Goal: Check status: Check status

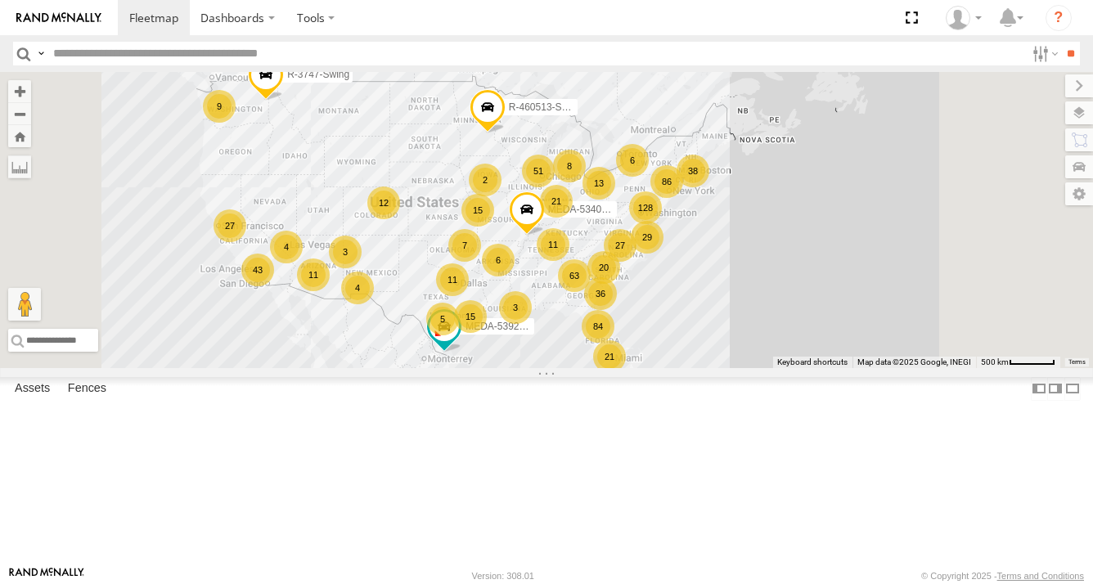
drag, startPoint x: 933, startPoint y: 367, endPoint x: 827, endPoint y: 377, distance: 106.0
click at [827, 368] on div "63 128 2 21 21 11 86 84 51 43 38 15 20 11 15 36 11 13 7 27 3 5 12 6 9 29 3 6 8 …" at bounding box center [546, 220] width 1093 height 296
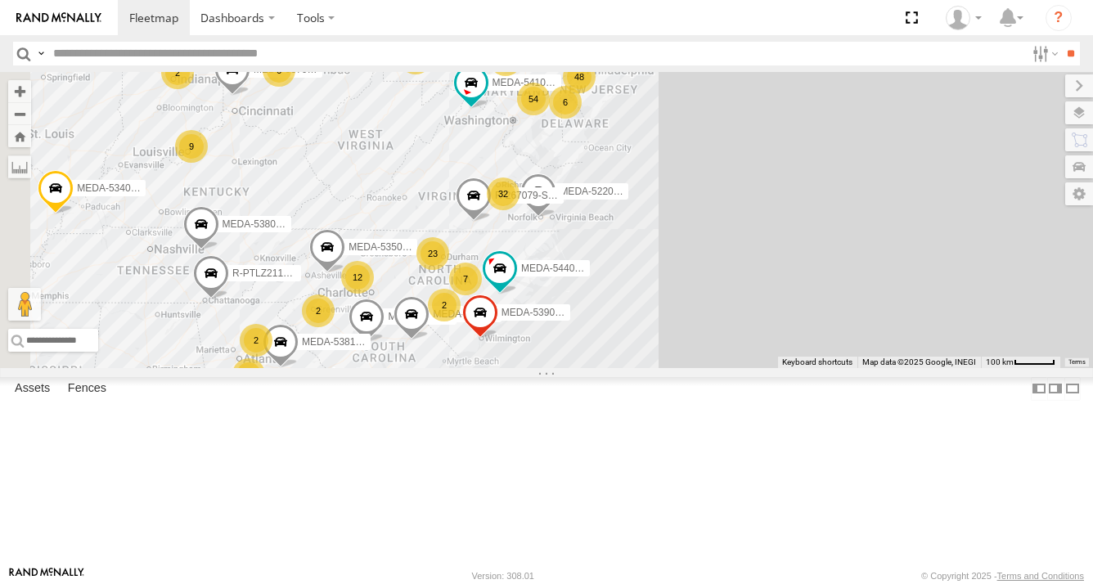
drag, startPoint x: 753, startPoint y: 286, endPoint x: 740, endPoint y: 360, distance: 74.8
click at [740, 361] on div "R-3747-Swing MEDA-539283-Roll MEDA-534032-Roll R-460513-Swing 49 54 48 32 2 2 4…" at bounding box center [546, 220] width 1093 height 296
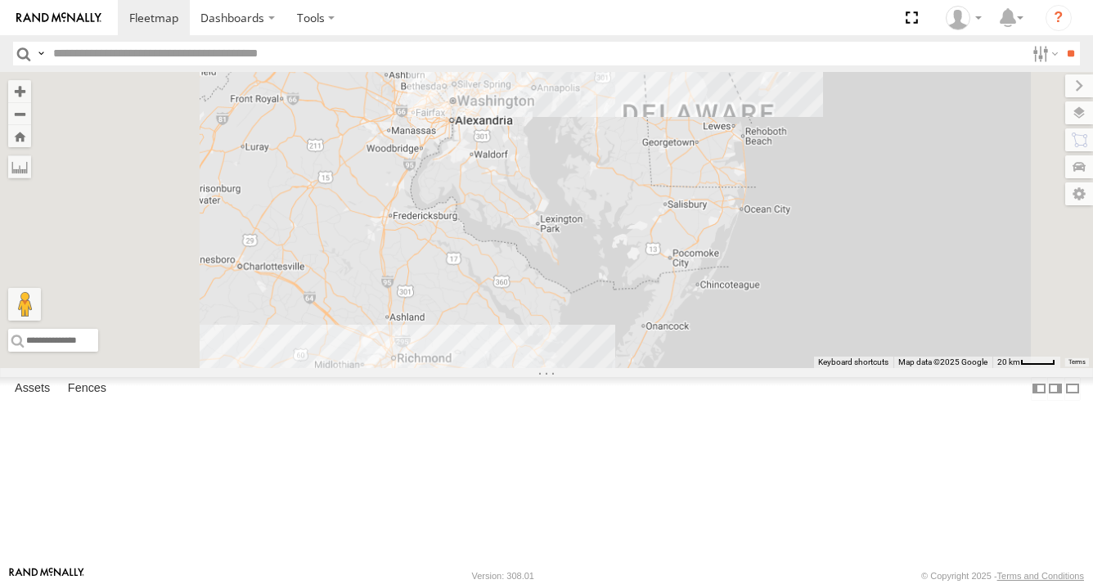
drag, startPoint x: 756, startPoint y: 279, endPoint x: 747, endPoint y: 410, distance: 131.3
click at [747, 368] on div "R-3747-Swing MEDA-539283-Roll MEDA-534032-Roll R-460513-Swing MEDA-378531-Swing…" at bounding box center [546, 220] width 1093 height 296
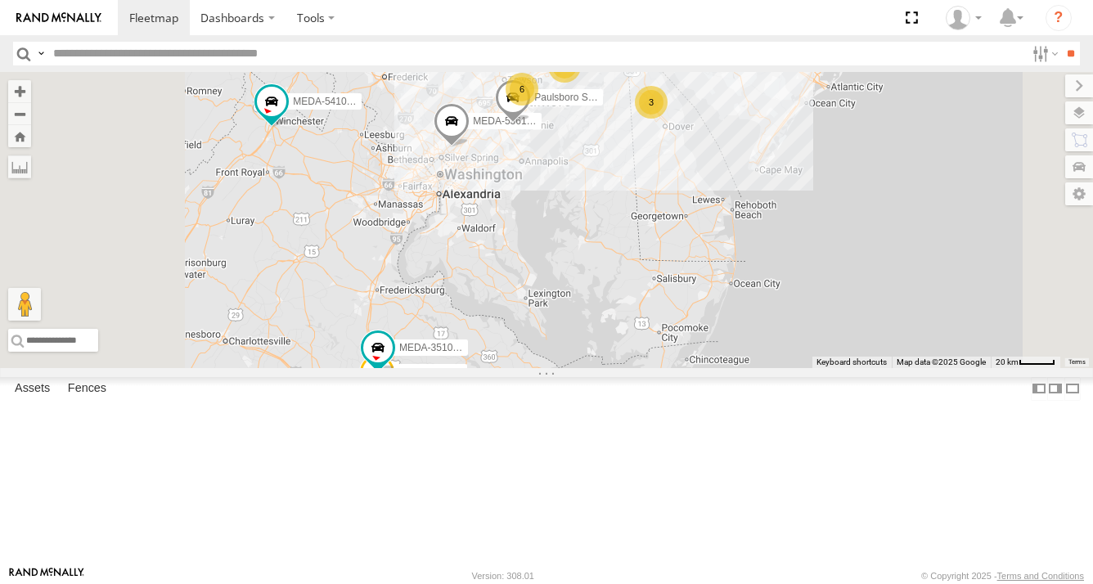
drag, startPoint x: 828, startPoint y: 304, endPoint x: 768, endPoint y: 381, distance: 98.6
click at [768, 368] on div "R-3747-Swing MEDA-539283-Roll MEDA-534032-Roll R-460513-Swing MEDA-378531-Swing…" at bounding box center [546, 220] width 1093 height 296
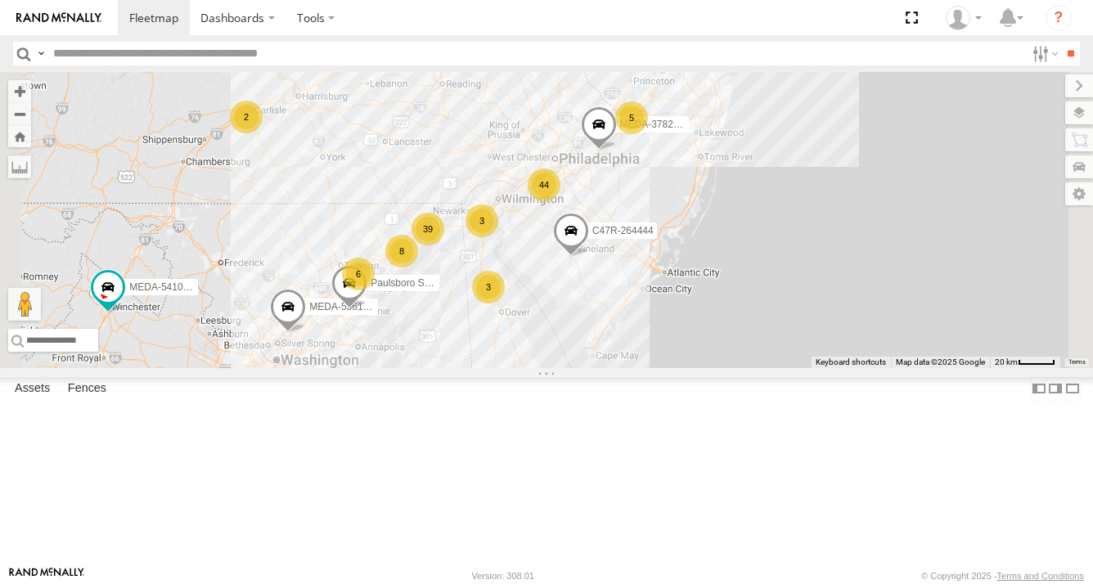
drag, startPoint x: 789, startPoint y: 306, endPoint x: 772, endPoint y: 316, distance: 19.8
click at [589, 257] on span at bounding box center [571, 235] width 36 height 44
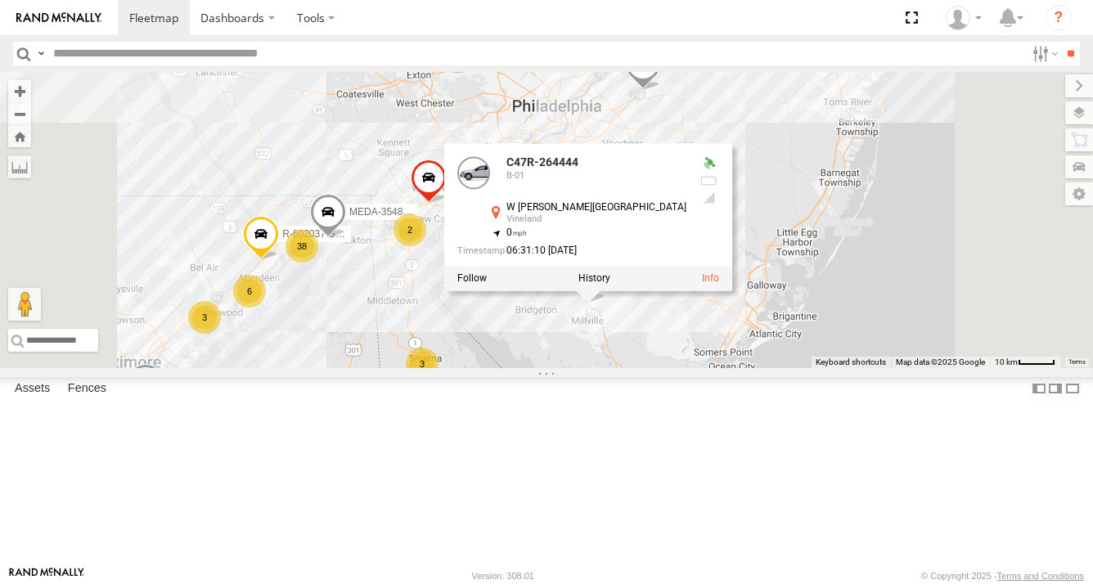
click at [952, 288] on div "R-3747-Swing MEDA-539283-Roll MEDA-534032-Roll R-460513-Swing MEDA-378531-Swing…" at bounding box center [546, 220] width 1093 height 296
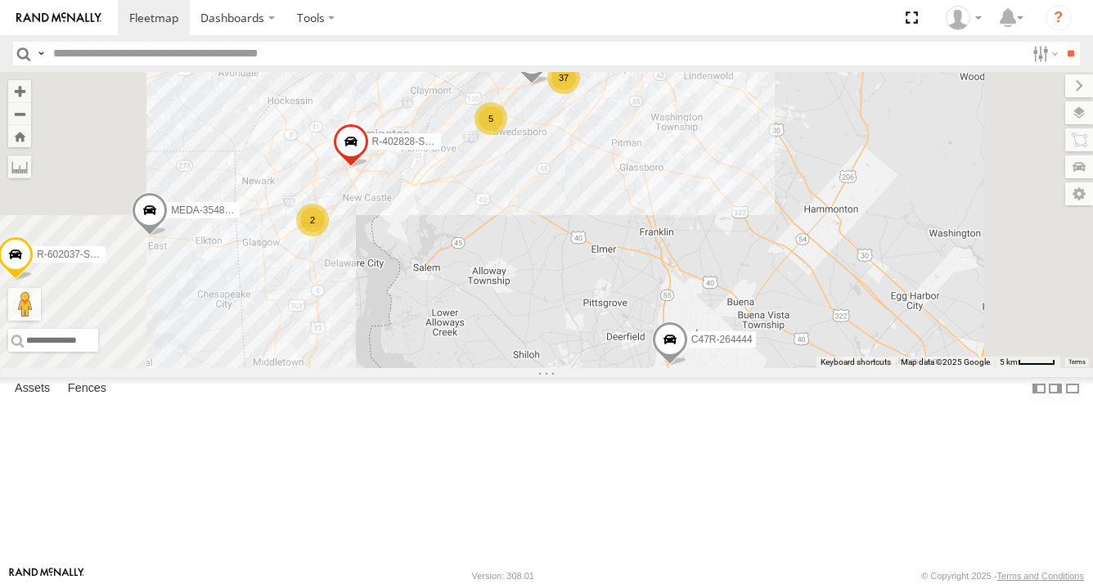
drag, startPoint x: 683, startPoint y: 306, endPoint x: 688, endPoint y: 381, distance: 74.6
click at [688, 368] on div "R-3747-Swing MEDA-539283-Roll MEDA-534032-Roll R-460513-Swing MEDA-378531-Swing…" at bounding box center [546, 220] width 1093 height 296
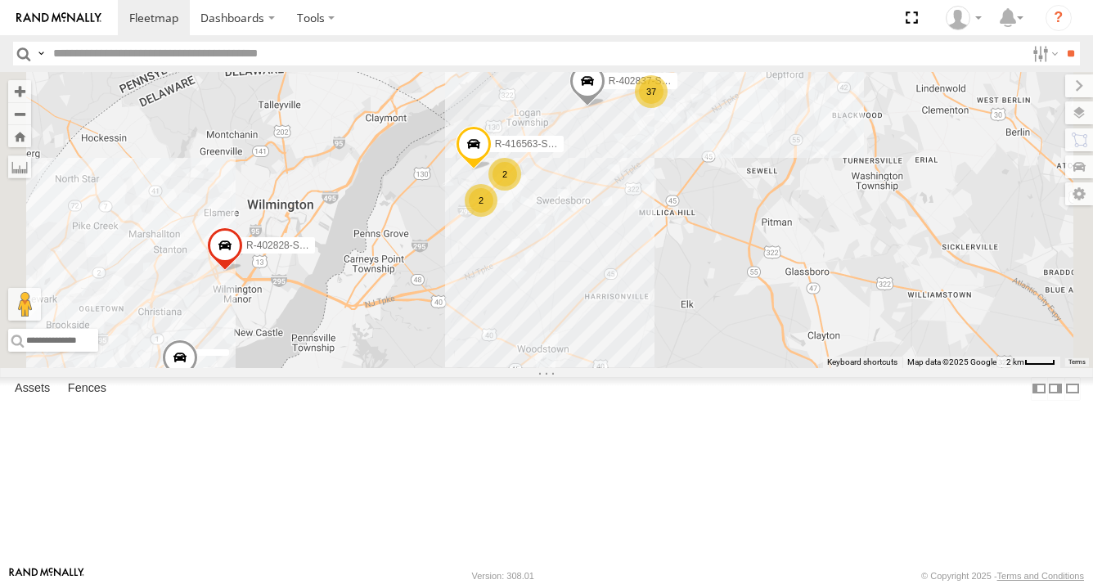
drag, startPoint x: 701, startPoint y: 352, endPoint x: 698, endPoint y: 368, distance: 16.6
click at [698, 368] on div "R-3747-Swing MEDA-539283-Roll MEDA-534032-Roll R-460513-Swing MEDA-378531-Swing…" at bounding box center [546, 220] width 1093 height 296
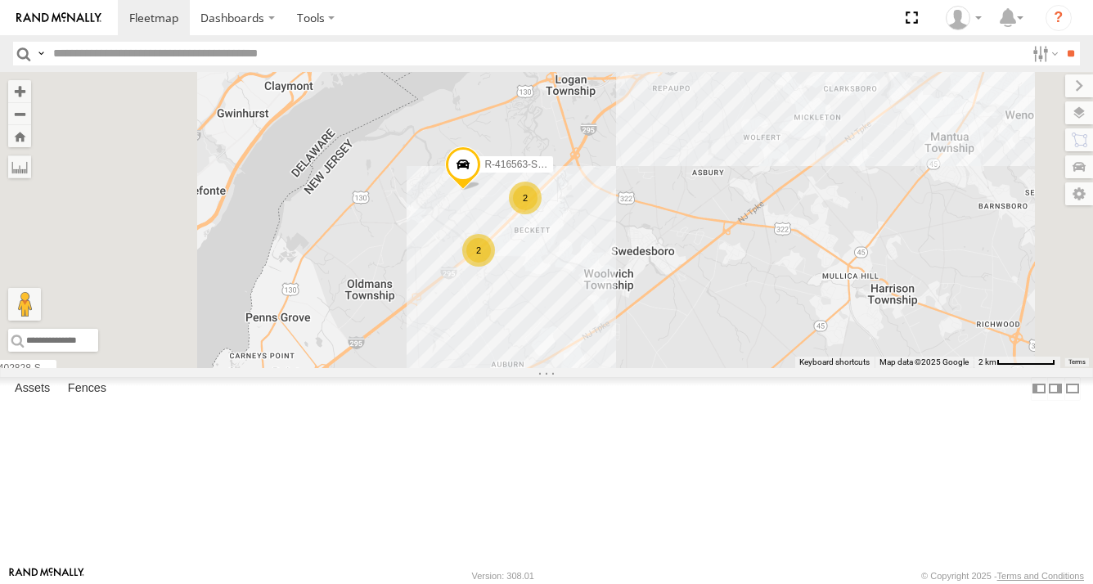
drag, startPoint x: 707, startPoint y: 354, endPoint x: 723, endPoint y: 417, distance: 64.9
click at [723, 368] on div "R-3747-Swing MEDA-539283-Roll MEDA-534032-Roll R-460513-Swing MEDA-378531-Swing…" at bounding box center [546, 220] width 1093 height 296
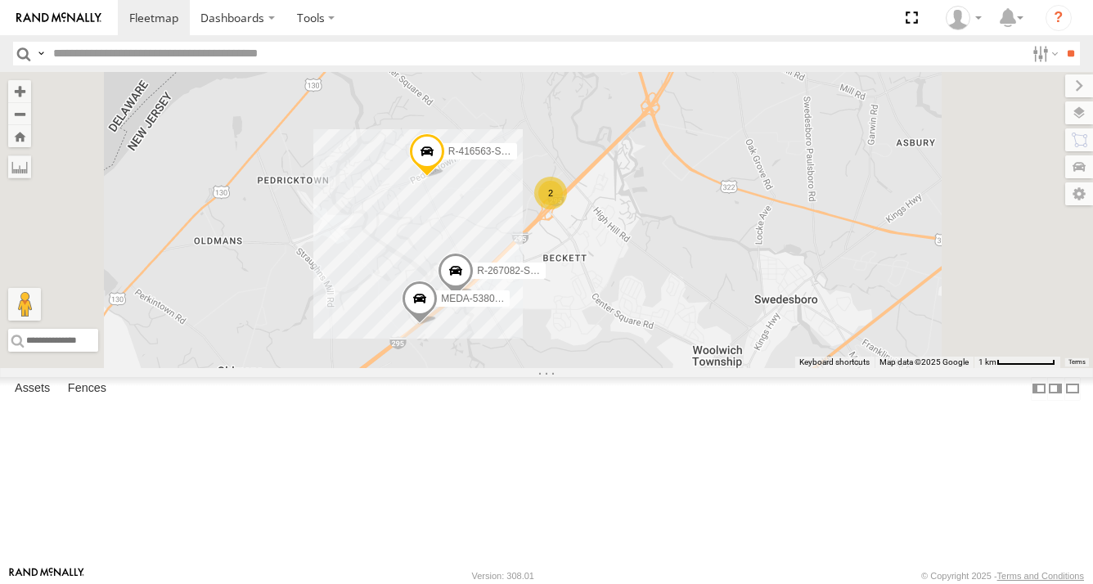
drag, startPoint x: 710, startPoint y: 421, endPoint x: 720, endPoint y: 441, distance: 23.1
click at [716, 368] on div "R-3747-Swing MEDA-539283-Roll MEDA-534032-Roll R-460513-Swing MEDA-378531-Swing…" at bounding box center [546, 220] width 1093 height 296
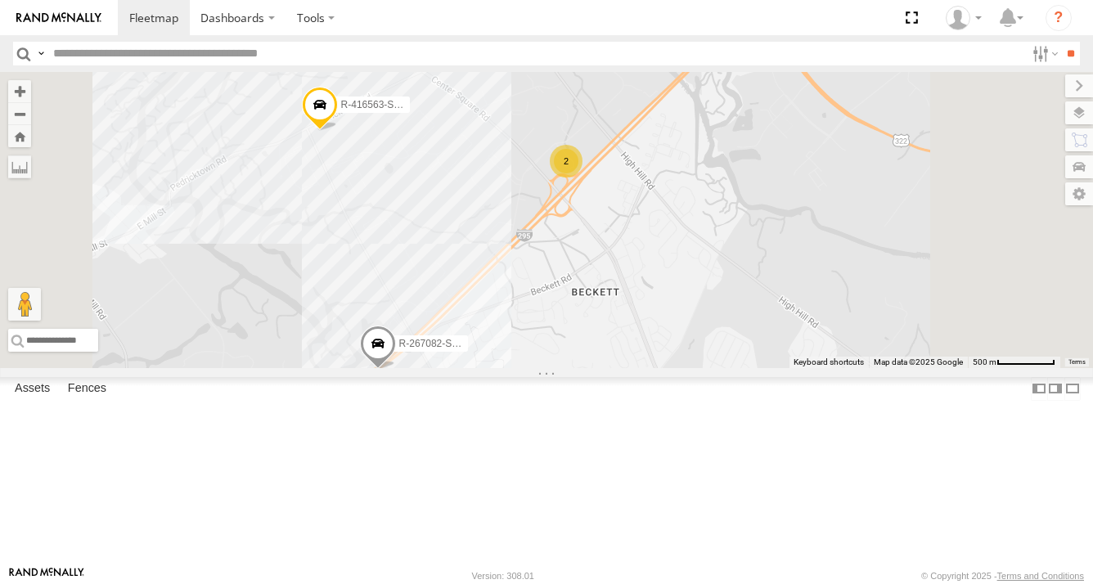
click at [554, 232] on div "R-3747-Swing MEDA-539283-Roll MEDA-534032-Roll R-460513-Swing MEDA-378531-Swing…" at bounding box center [546, 220] width 1093 height 296
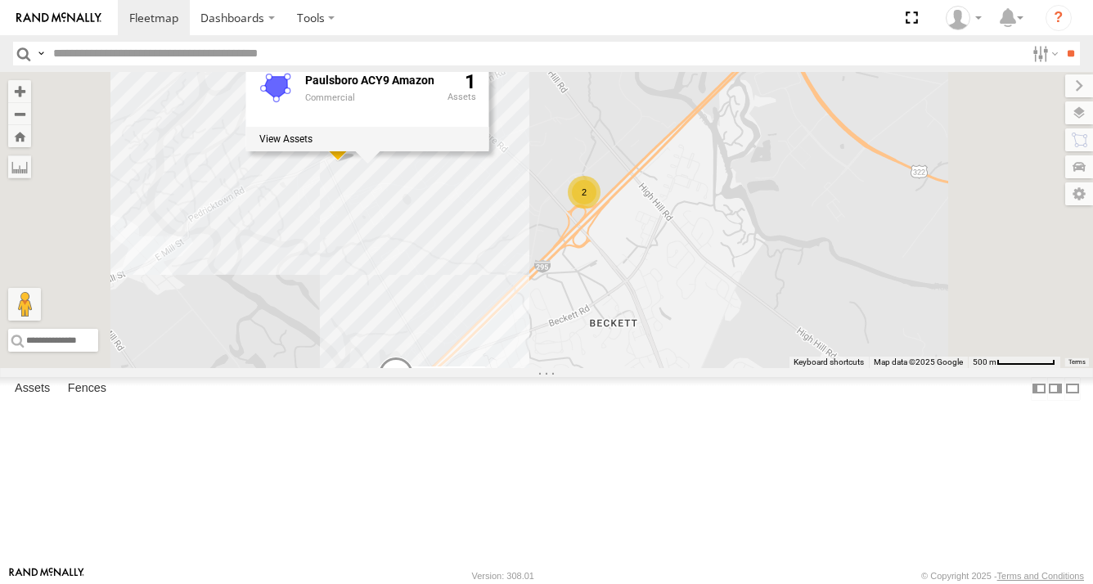
drag, startPoint x: 612, startPoint y: 271, endPoint x: 630, endPoint y: 305, distance: 38.8
click at [630, 305] on div "R-3747-Swing MEDA-539283-Roll MEDA-534032-Roll R-460513-Swing MEDA-378531-Swing…" at bounding box center [546, 220] width 1093 height 296
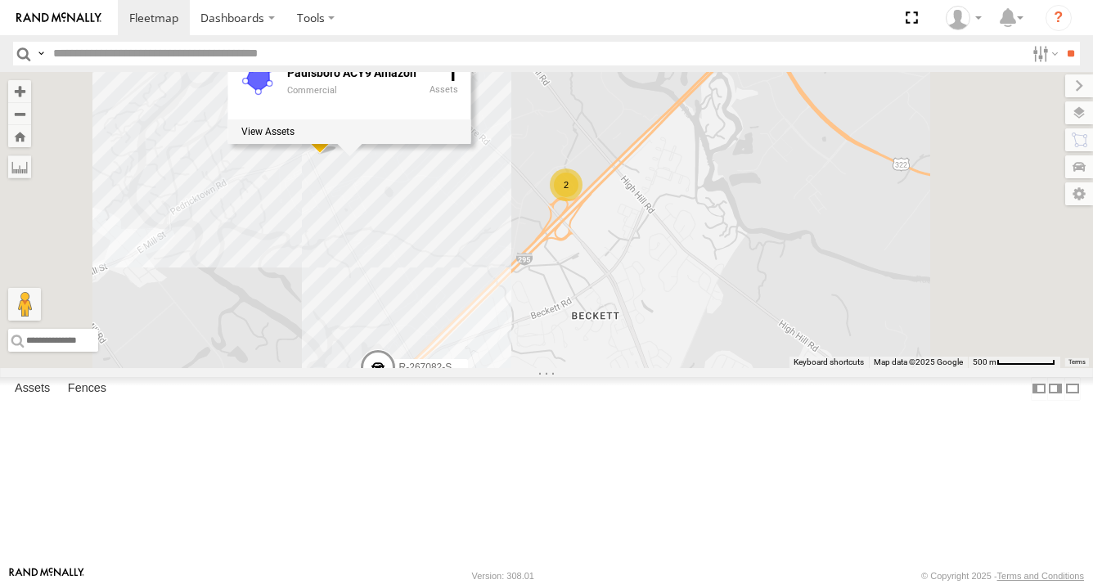
click at [606, 273] on div "R-3747-Swing MEDA-539283-Roll MEDA-534032-Roll R-460513-Swing MEDA-378531-Swing…" at bounding box center [546, 220] width 1093 height 296
